Goal: Information Seeking & Learning: Check status

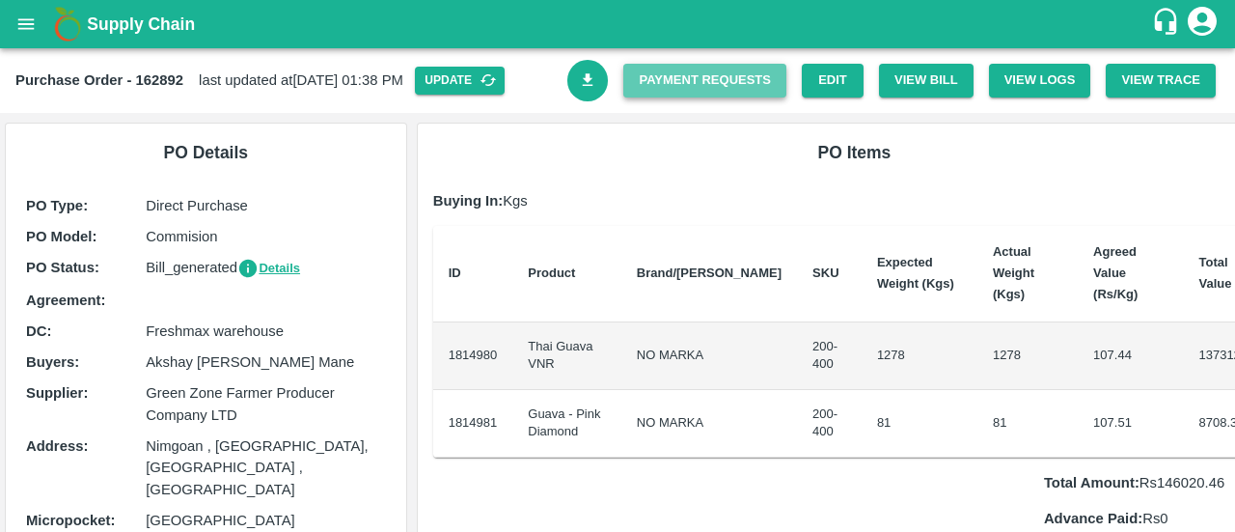
click at [741, 87] on link "Payment Requests" at bounding box center [704, 81] width 163 height 34
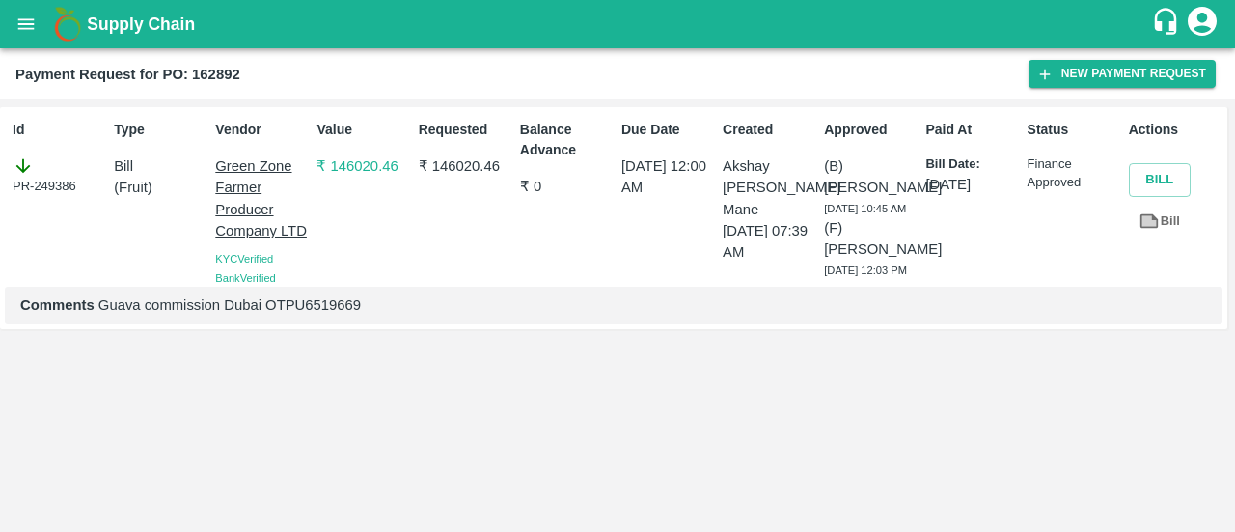
click at [65, 186] on div "PR-249386" at bounding box center [60, 175] width 94 height 41
copy div "249386"
click at [65, 186] on div "PR-249386" at bounding box center [60, 175] width 94 height 41
click at [214, 72] on b "Payment Request for PO: 162892" at bounding box center [127, 74] width 225 height 15
copy b "162892"
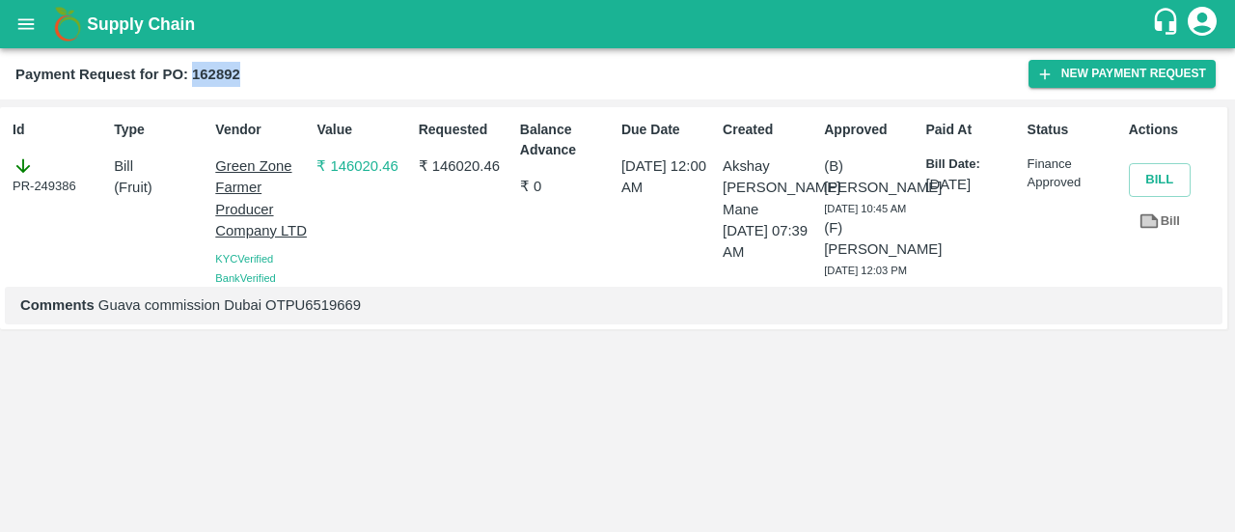
click at [214, 72] on b "Payment Request for PO: 162892" at bounding box center [127, 74] width 225 height 15
click at [462, 159] on p "₹ 146020.46" at bounding box center [466, 165] width 94 height 21
copy p "146020.46"
click at [462, 159] on p "₹ 146020.46" at bounding box center [466, 165] width 94 height 21
click at [299, 316] on p "Comments Guava commission Dubai OTPU6519669" at bounding box center [613, 304] width 1187 height 21
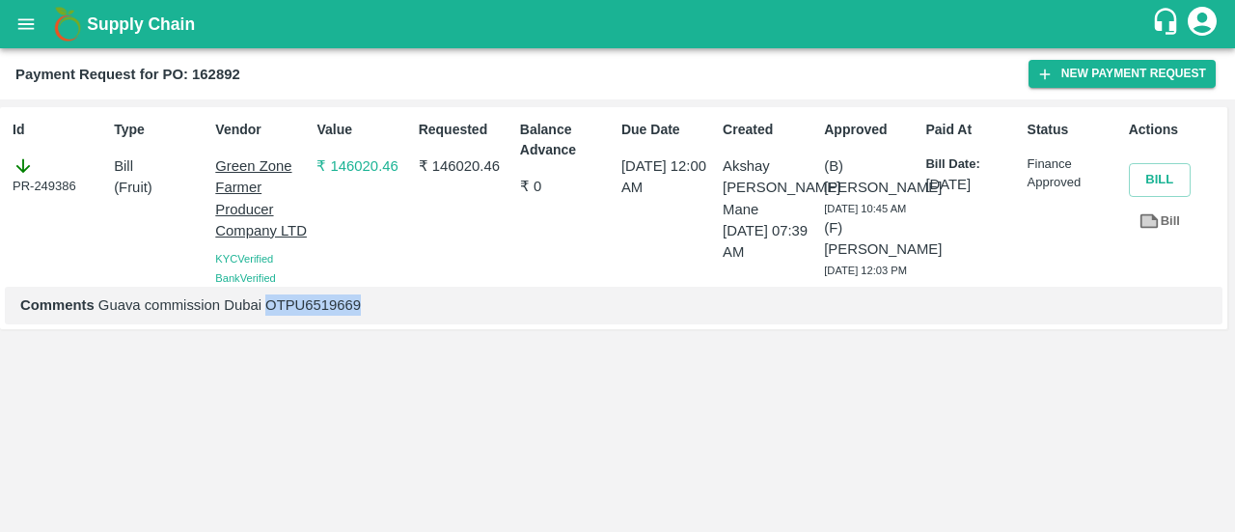
copy p "OTPU6519669"
click at [299, 316] on p "Comments Guava commission Dubai OTPU6519669" at bounding box center [613, 304] width 1187 height 21
click at [477, 250] on div "Requested ₹ 146020.46" at bounding box center [461, 199] width 101 height 175
click at [315, 316] on p "Comments Guava commission Dubai OTPU6519669" at bounding box center [613, 304] width 1187 height 21
copy p "OTPU6519669"
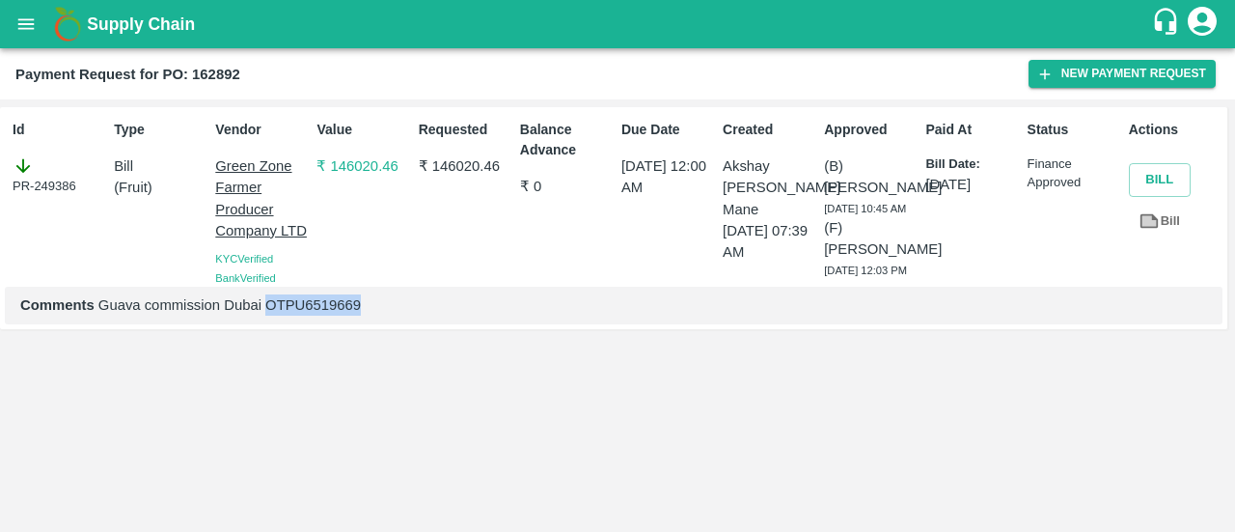
click at [315, 316] on p "Comments Guava commission Dubai OTPU6519669" at bounding box center [613, 304] width 1187 height 21
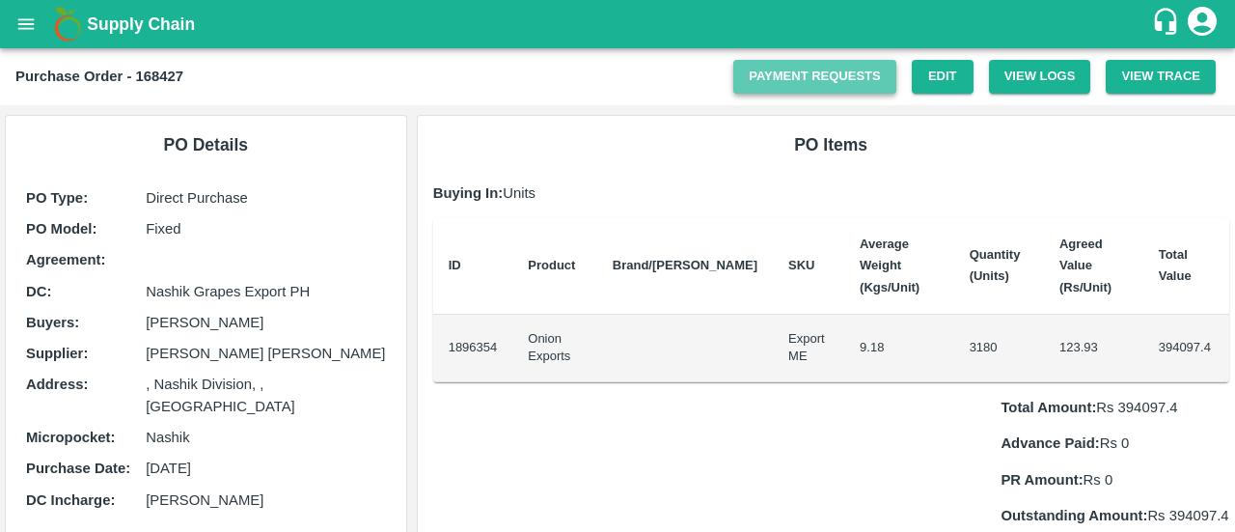
click at [799, 74] on link "Payment Requests" at bounding box center [814, 77] width 163 height 34
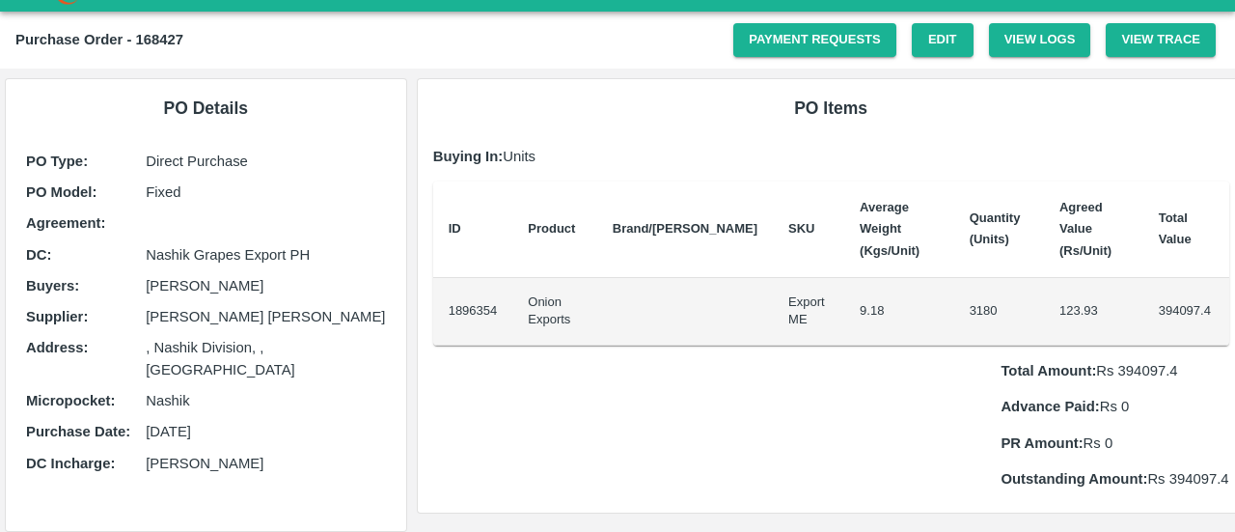
scroll to position [35, 0]
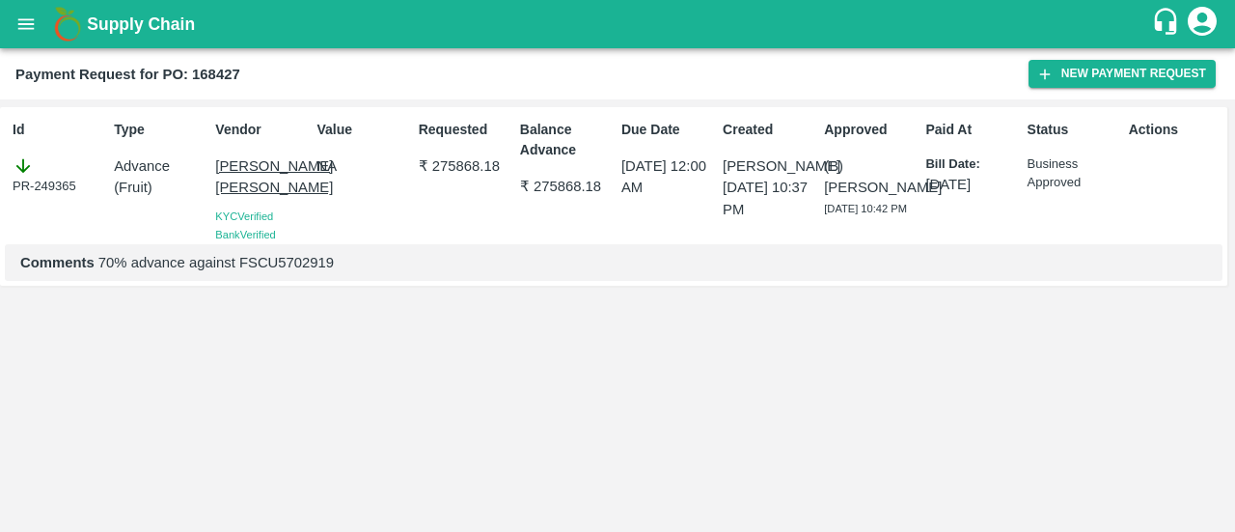
click at [264, 273] on p "Comments 70% advance against FSCU5702919" at bounding box center [613, 262] width 1187 height 21
copy p "FSCU5702919"
click at [264, 273] on p "Comments 70% advance against FSCU5702919" at bounding box center [613, 262] width 1187 height 21
click at [212, 73] on b "Payment Request for PO: 168427" at bounding box center [127, 74] width 225 height 15
copy b "168427"
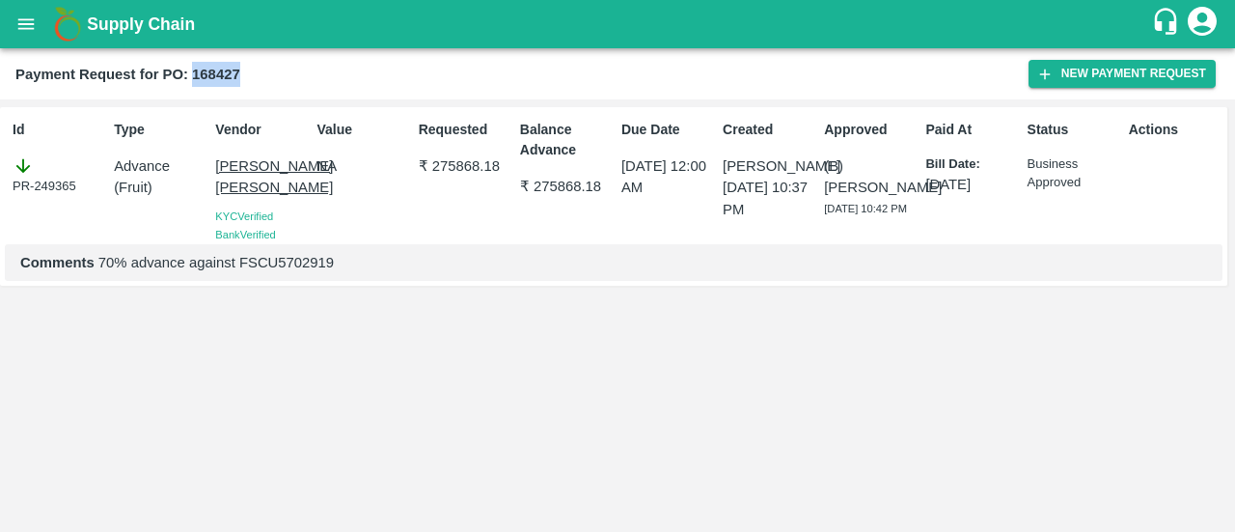
click at [212, 73] on b "Payment Request for PO: 168427" at bounding box center [127, 74] width 225 height 15
click at [471, 161] on p "₹ 275868.18" at bounding box center [466, 165] width 94 height 21
copy p "275868.18"
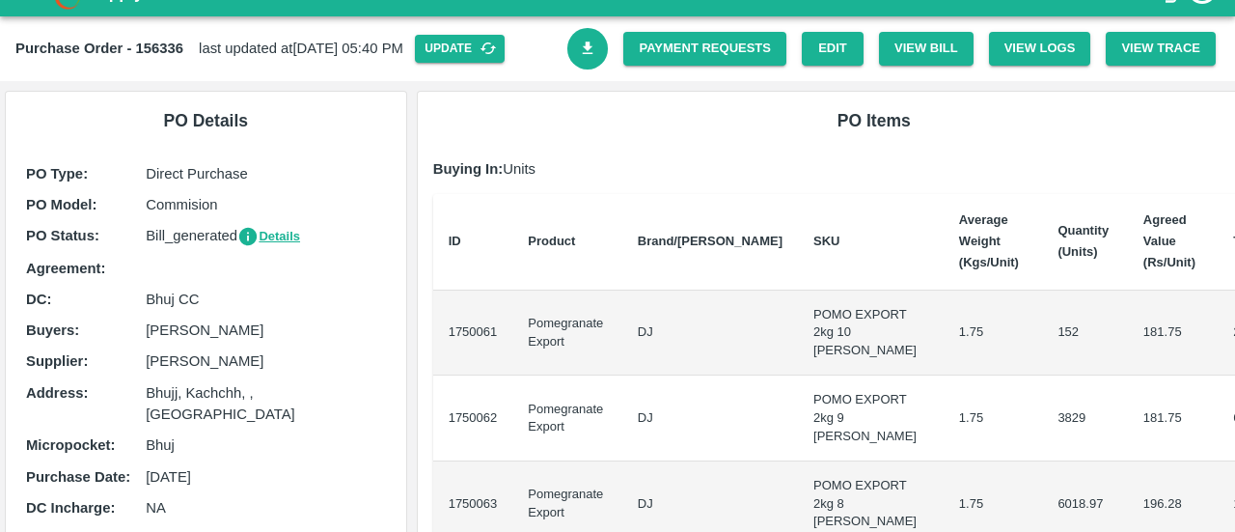
scroll to position [31, 0]
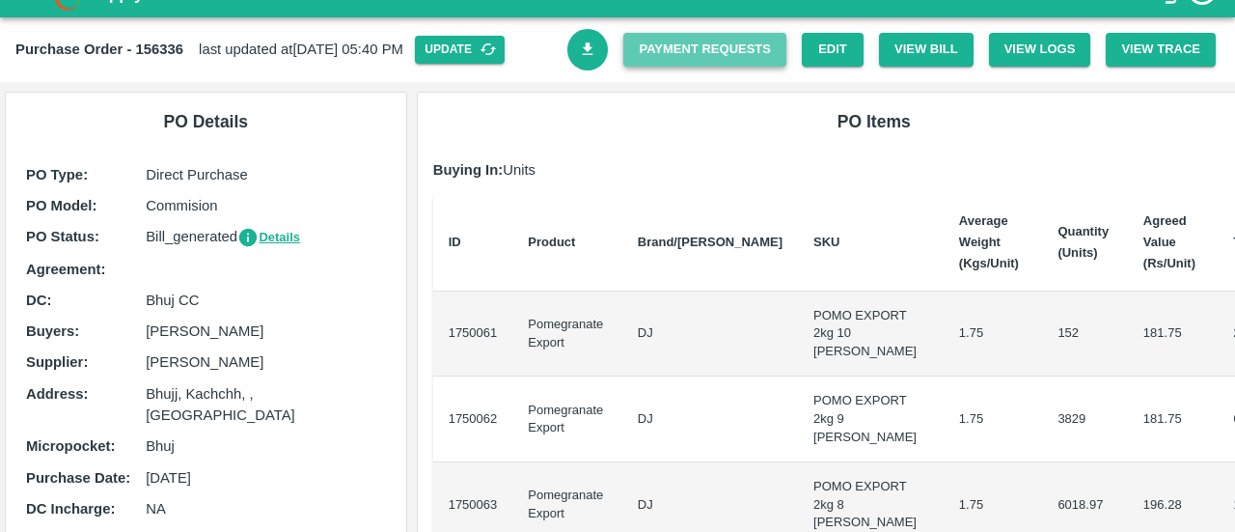
click at [728, 48] on link "Payment Requests" at bounding box center [704, 50] width 163 height 34
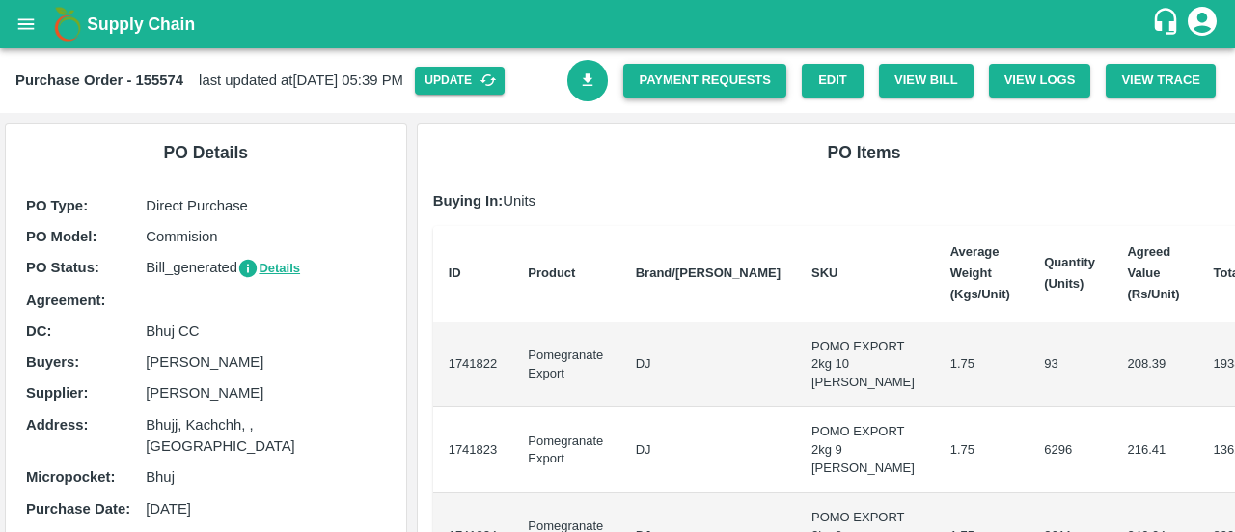
click at [757, 78] on link "Payment Requests" at bounding box center [704, 81] width 163 height 34
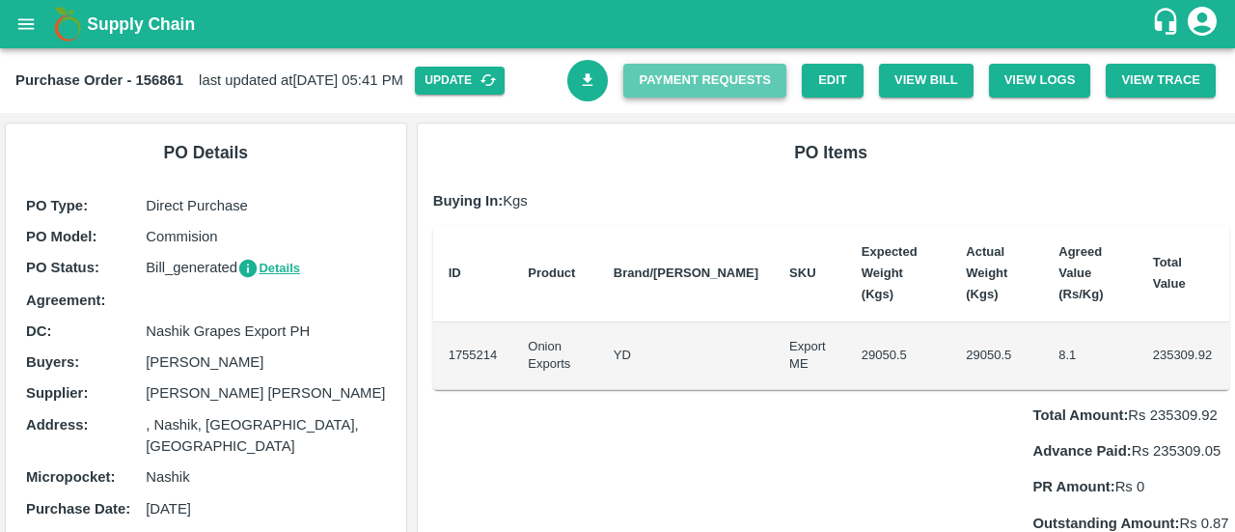
click at [722, 78] on link "Payment Requests" at bounding box center [704, 81] width 163 height 34
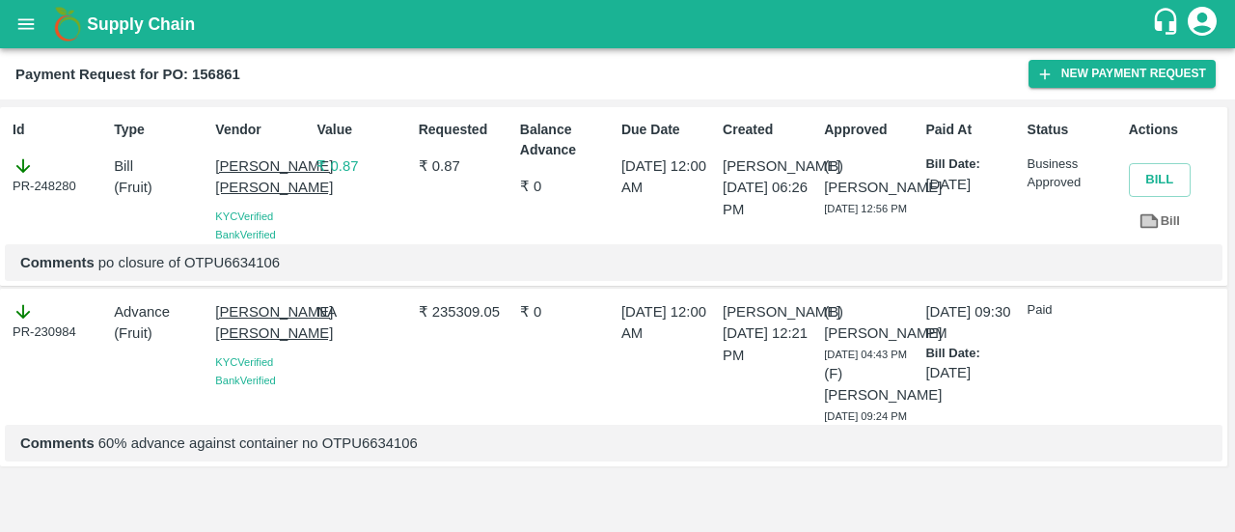
click at [453, 322] on p "₹ 235309.05" at bounding box center [466, 311] width 94 height 21
copy p "235309.05"
click at [453, 322] on p "₹ 235309.05" at bounding box center [466, 311] width 94 height 21
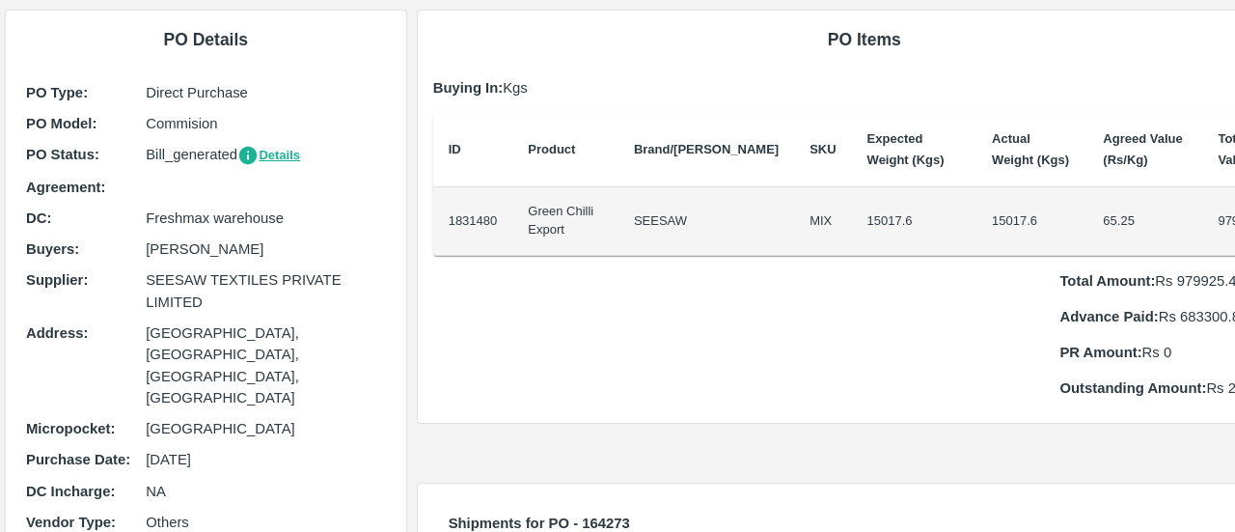
scroll to position [115, 0]
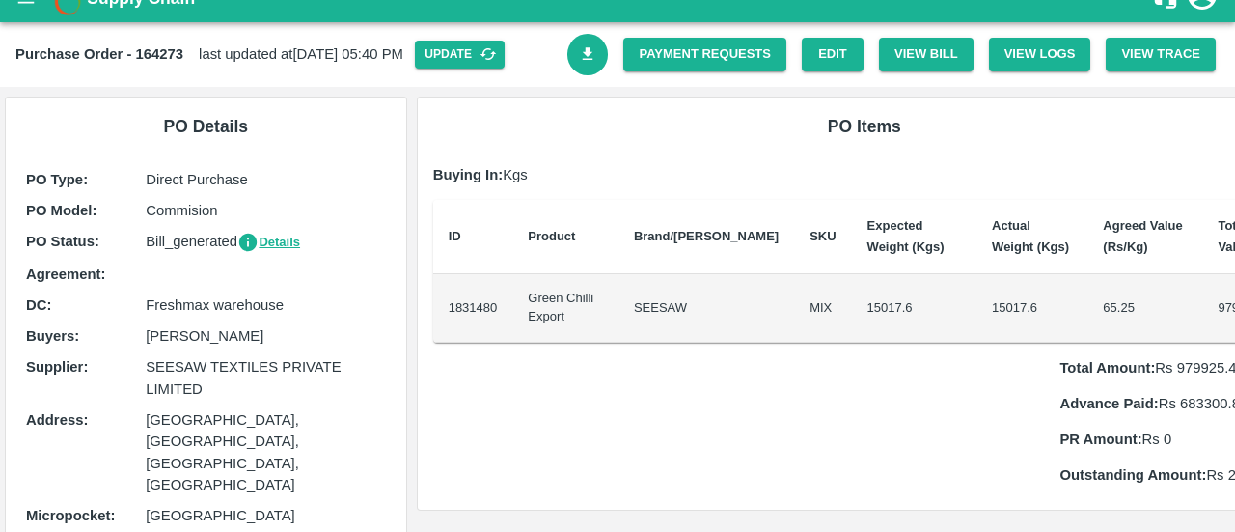
scroll to position [27, 0]
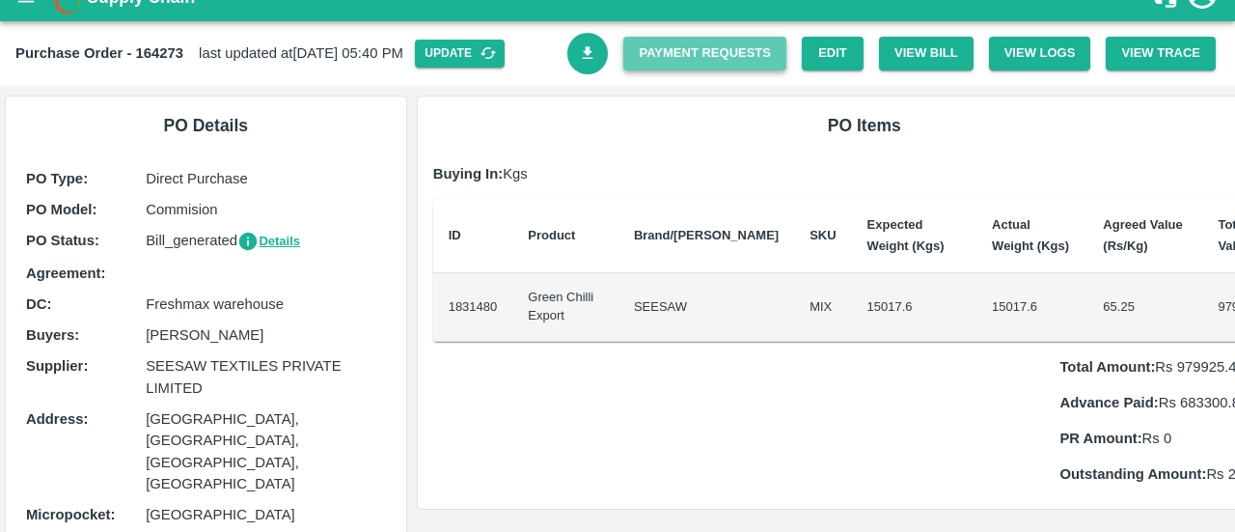
click at [729, 43] on link "Payment Requests" at bounding box center [704, 54] width 163 height 34
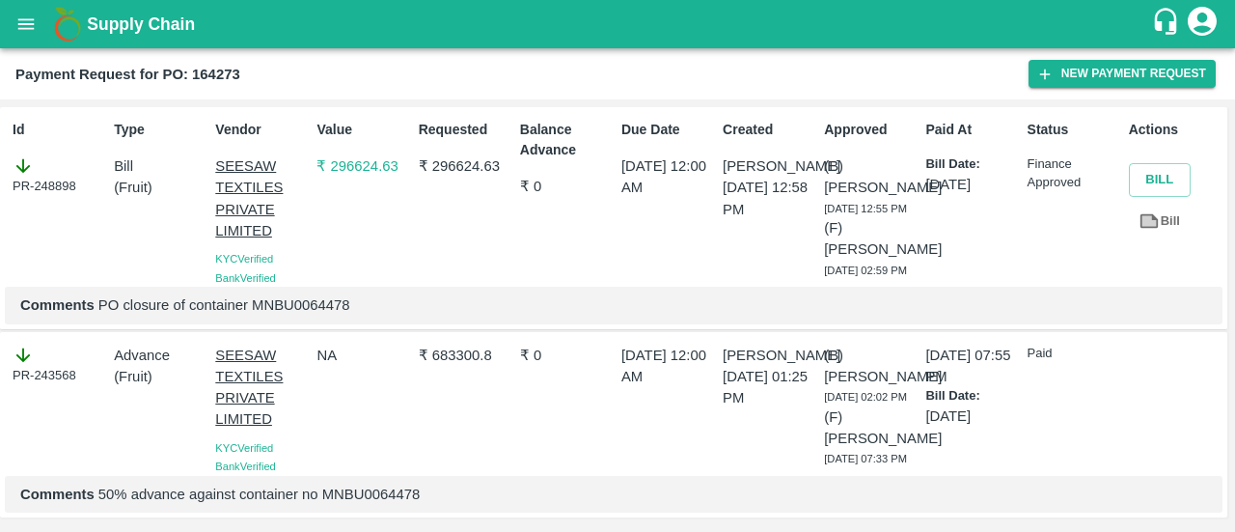
click at [198, 83] on h2 "Payment Request for PO: 164273" at bounding box center [127, 74] width 225 height 25
copy b "164273"
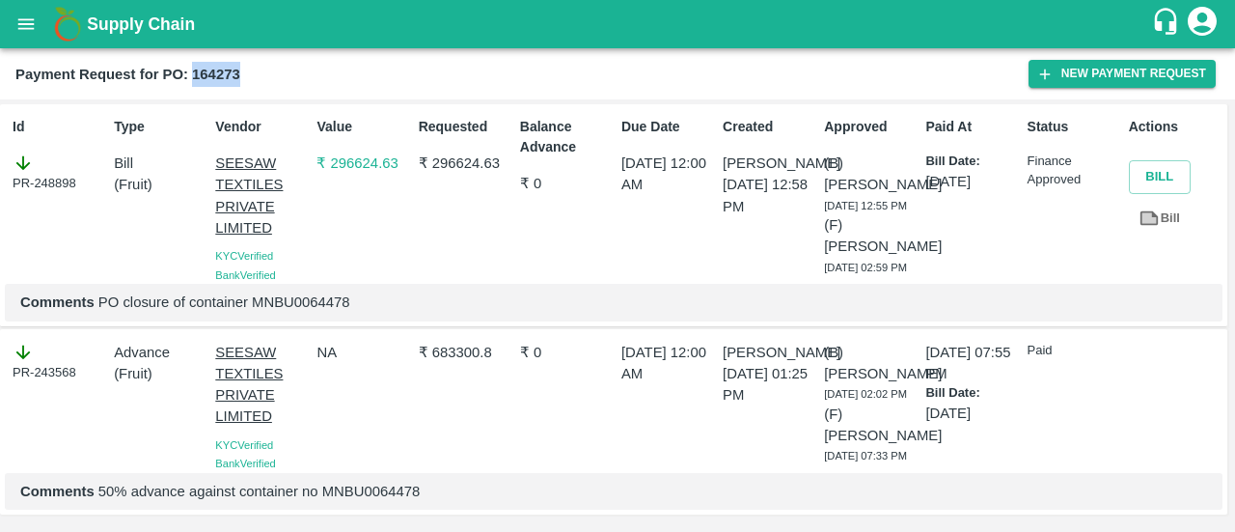
scroll to position [85, 0]
click at [473, 342] on p "₹ 683300.8" at bounding box center [466, 352] width 94 height 21
copy p "683300.8"
click at [473, 342] on p "₹ 683300.8" at bounding box center [466, 352] width 94 height 21
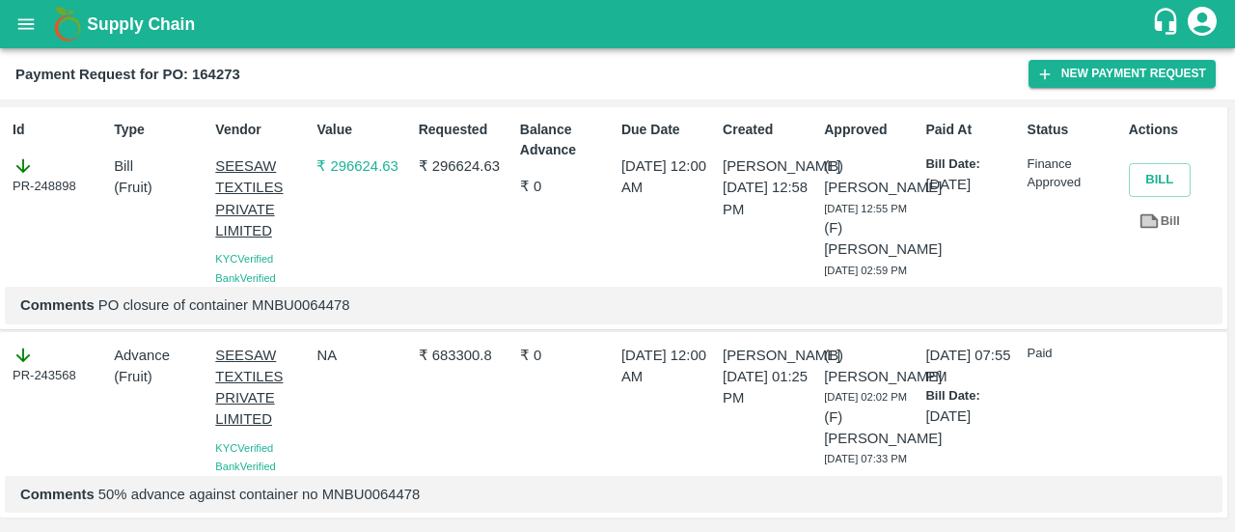
drag, startPoint x: 473, startPoint y: 313, endPoint x: 454, endPoint y: 155, distance: 158.4
click at [454, 155] on p "₹ 296624.63" at bounding box center [466, 165] width 94 height 21
copy p "296624.63"
click at [306, 316] on p "Comments PO closure of container MNBU0064478" at bounding box center [613, 304] width 1187 height 21
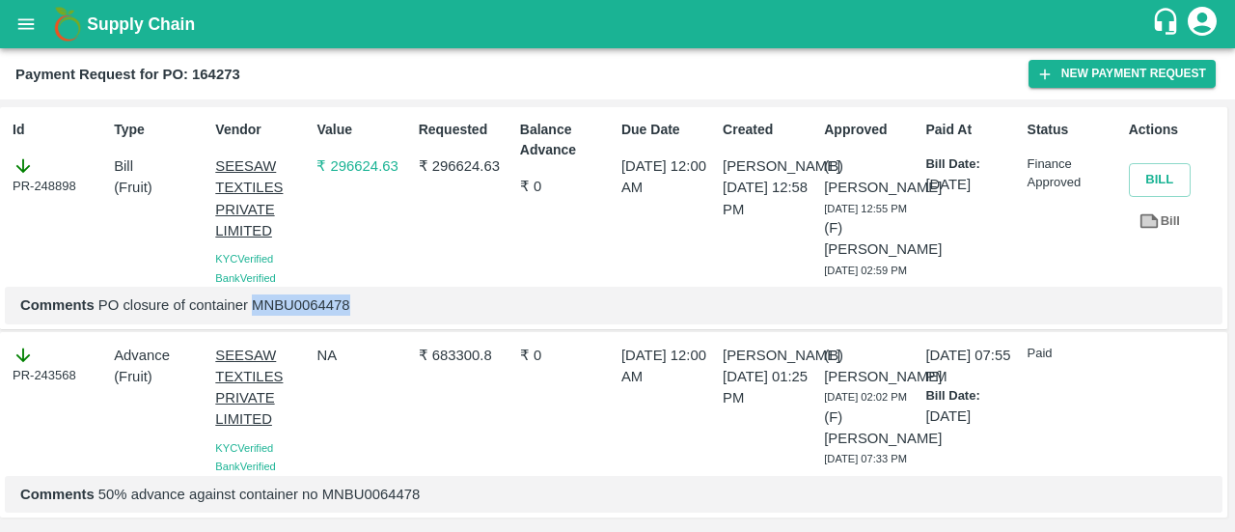
copy p "MNBU0064478"
click at [306, 316] on p "Comments PO closure of container MNBU0064478" at bounding box center [613, 304] width 1187 height 21
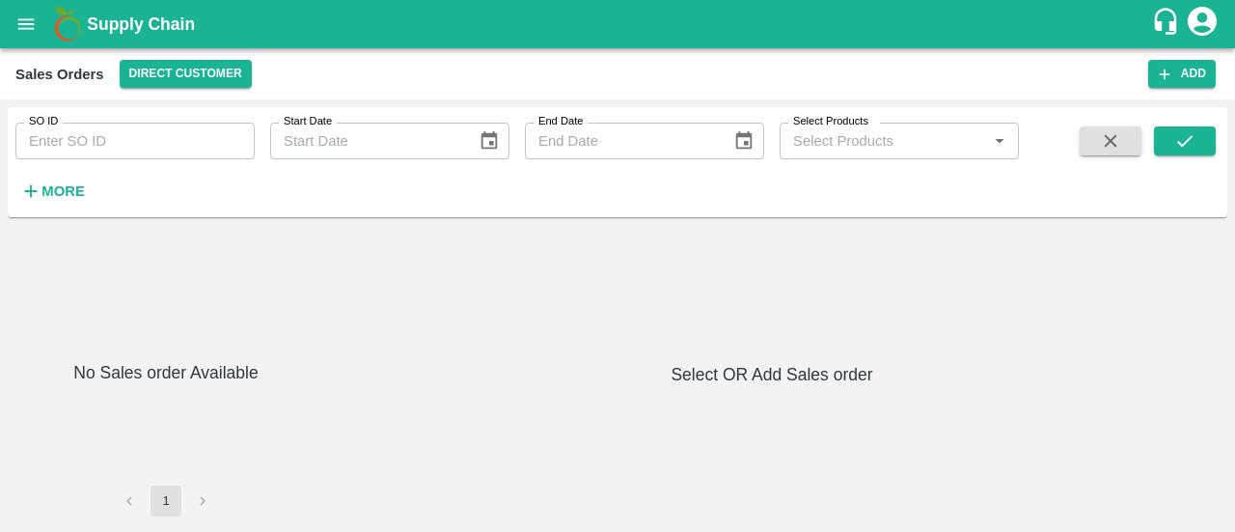
type input "577091"
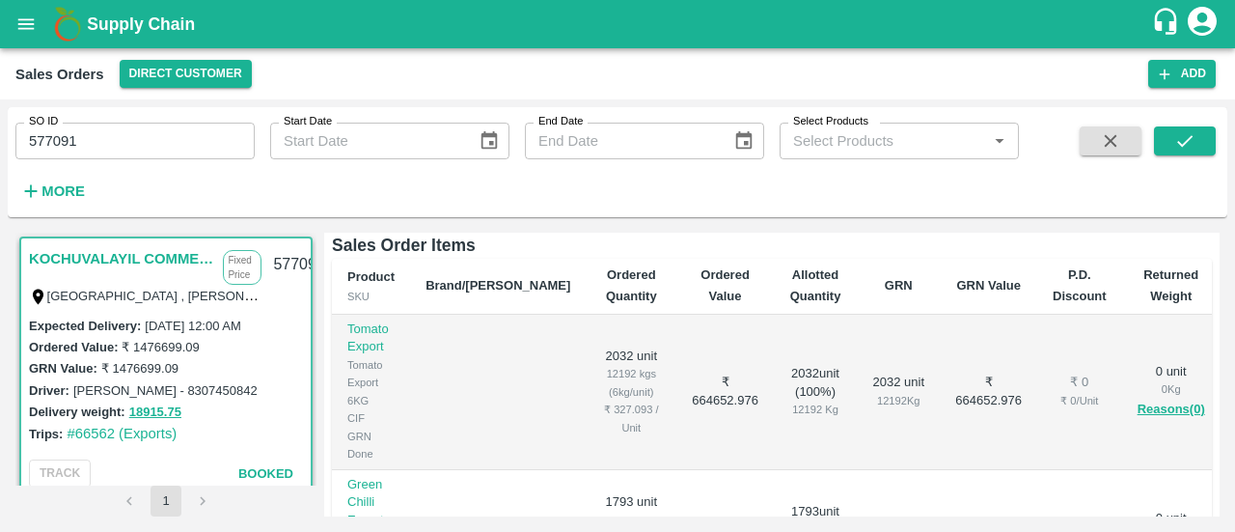
scroll to position [487, 0]
